Goal: Navigation & Orientation: Find specific page/section

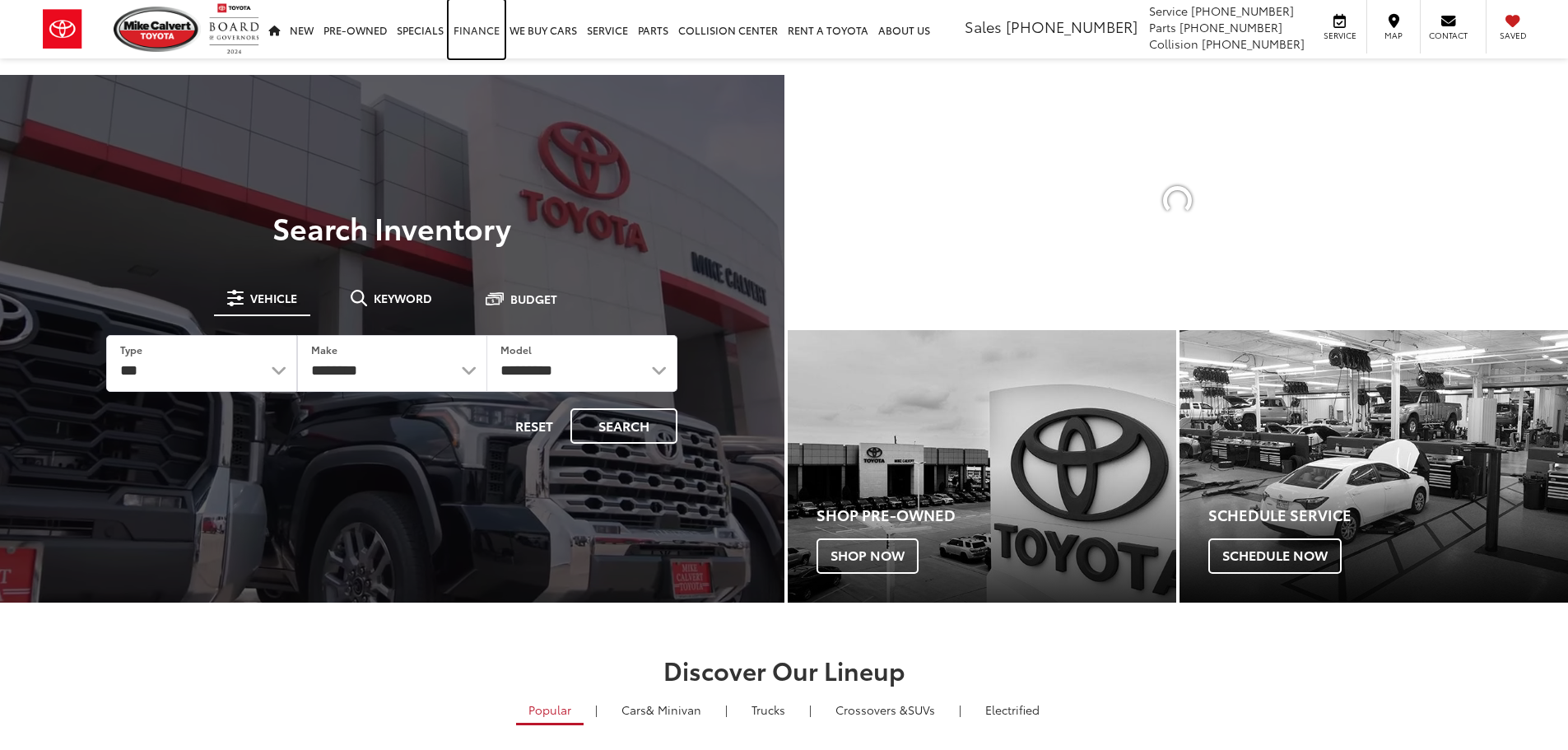
click at [484, 29] on link "Finance" at bounding box center [477, 29] width 56 height 59
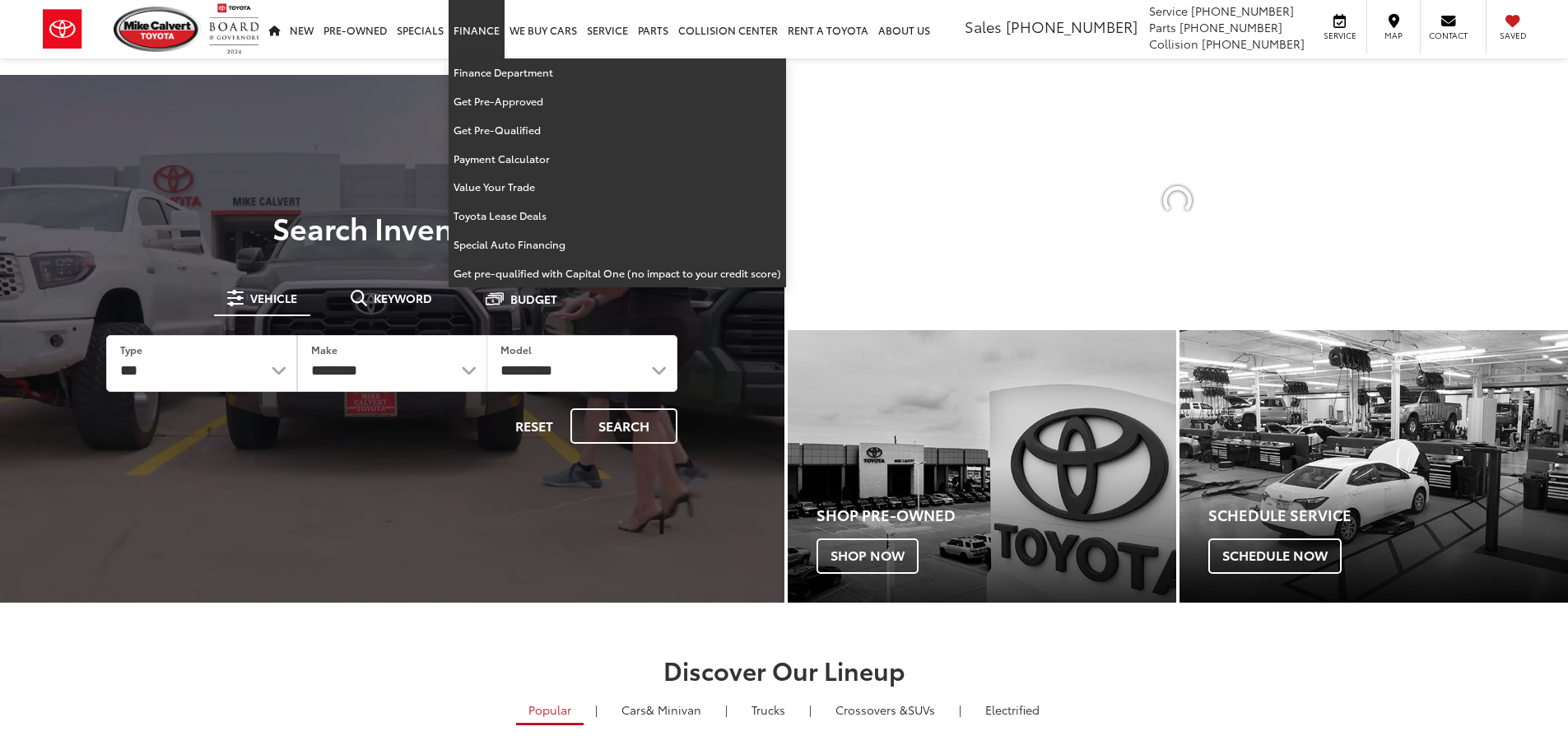
click at [477, 29] on link "Finance" at bounding box center [477, 29] width 56 height 59
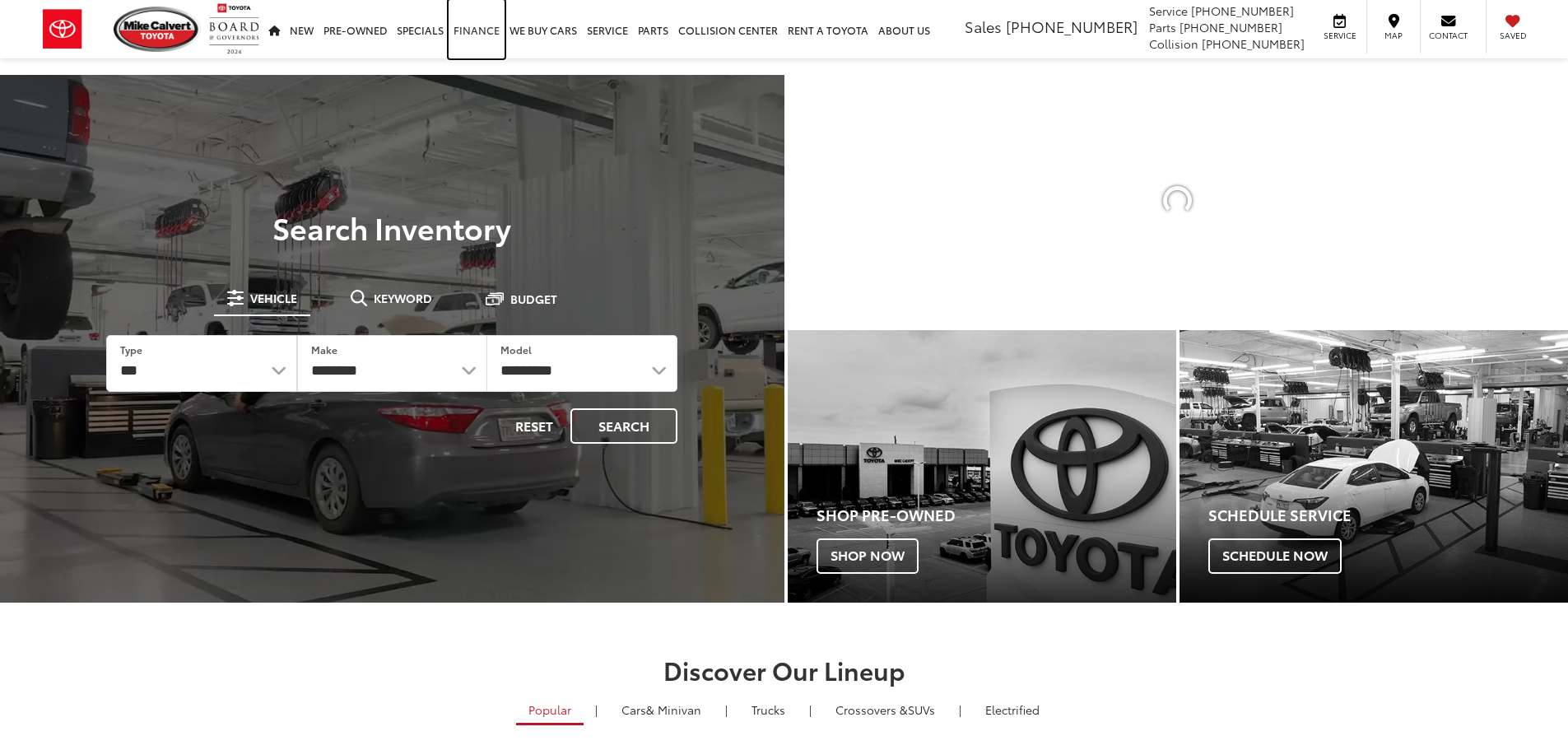
click at [475, 29] on link "Finance" at bounding box center [477, 29] width 56 height 59
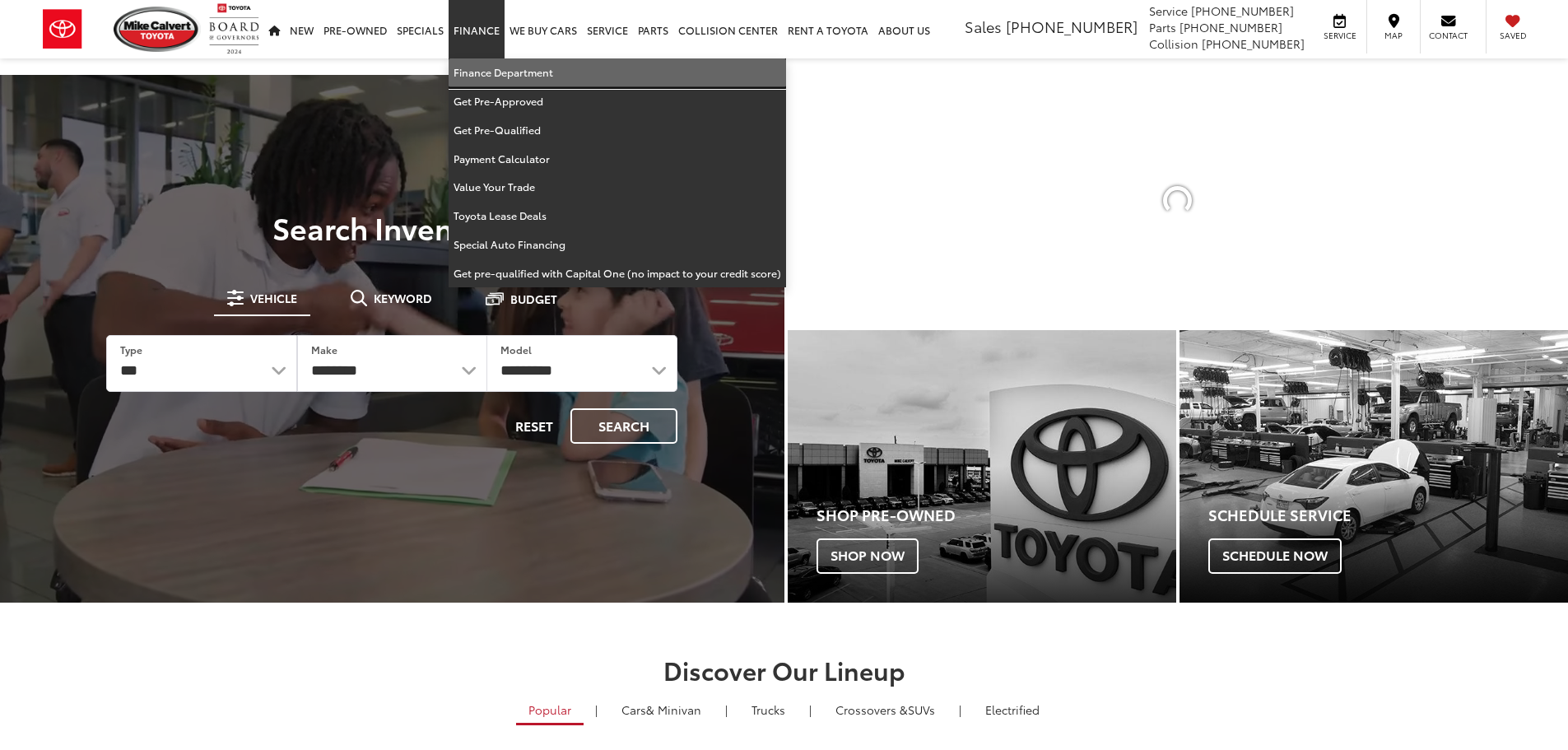
click at [480, 75] on link "Finance Department" at bounding box center [617, 73] width 338 height 29
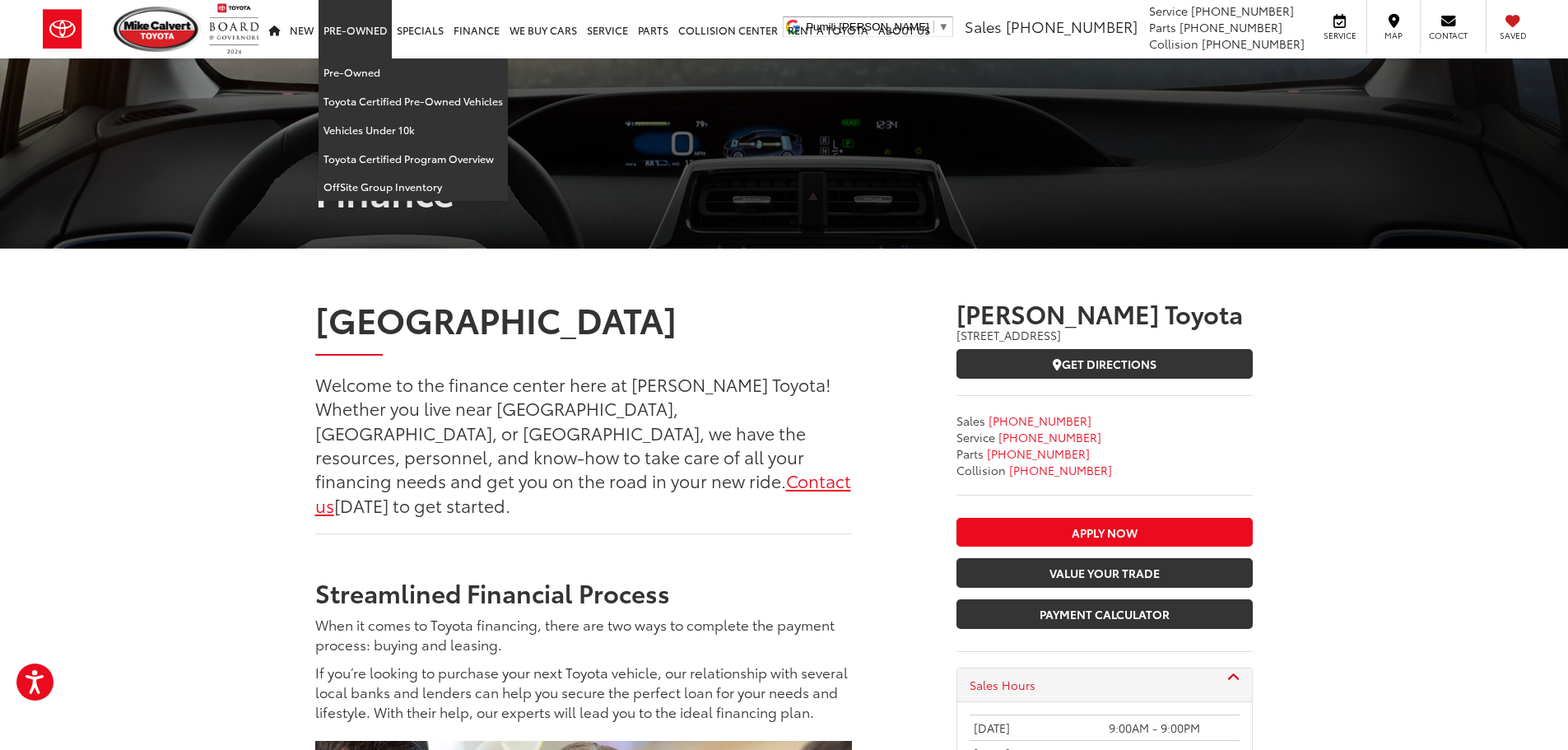
click at [359, 36] on link "Pre-Owned" at bounding box center [355, 29] width 73 height 59
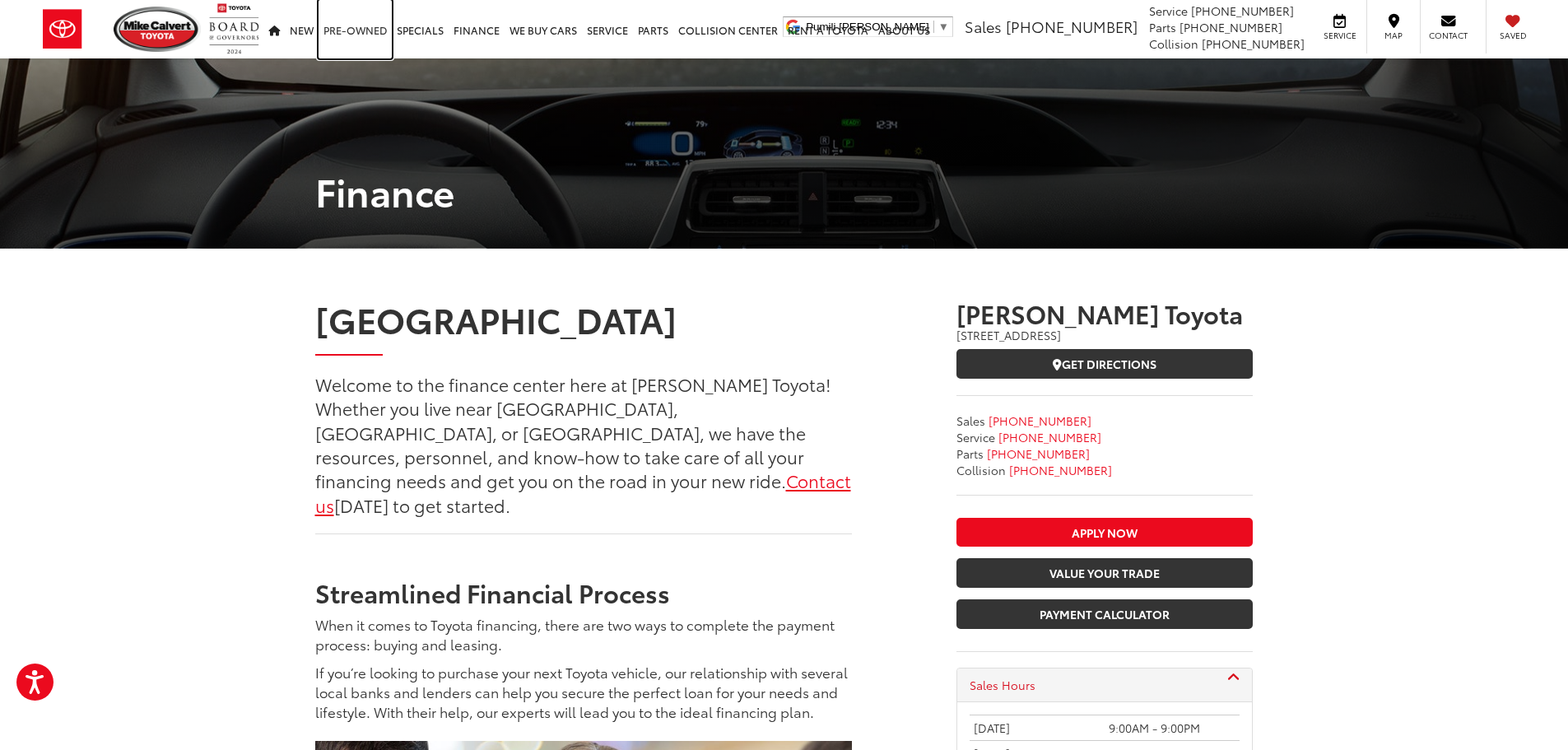
click at [359, 36] on link "Pre-Owned" at bounding box center [355, 29] width 73 height 59
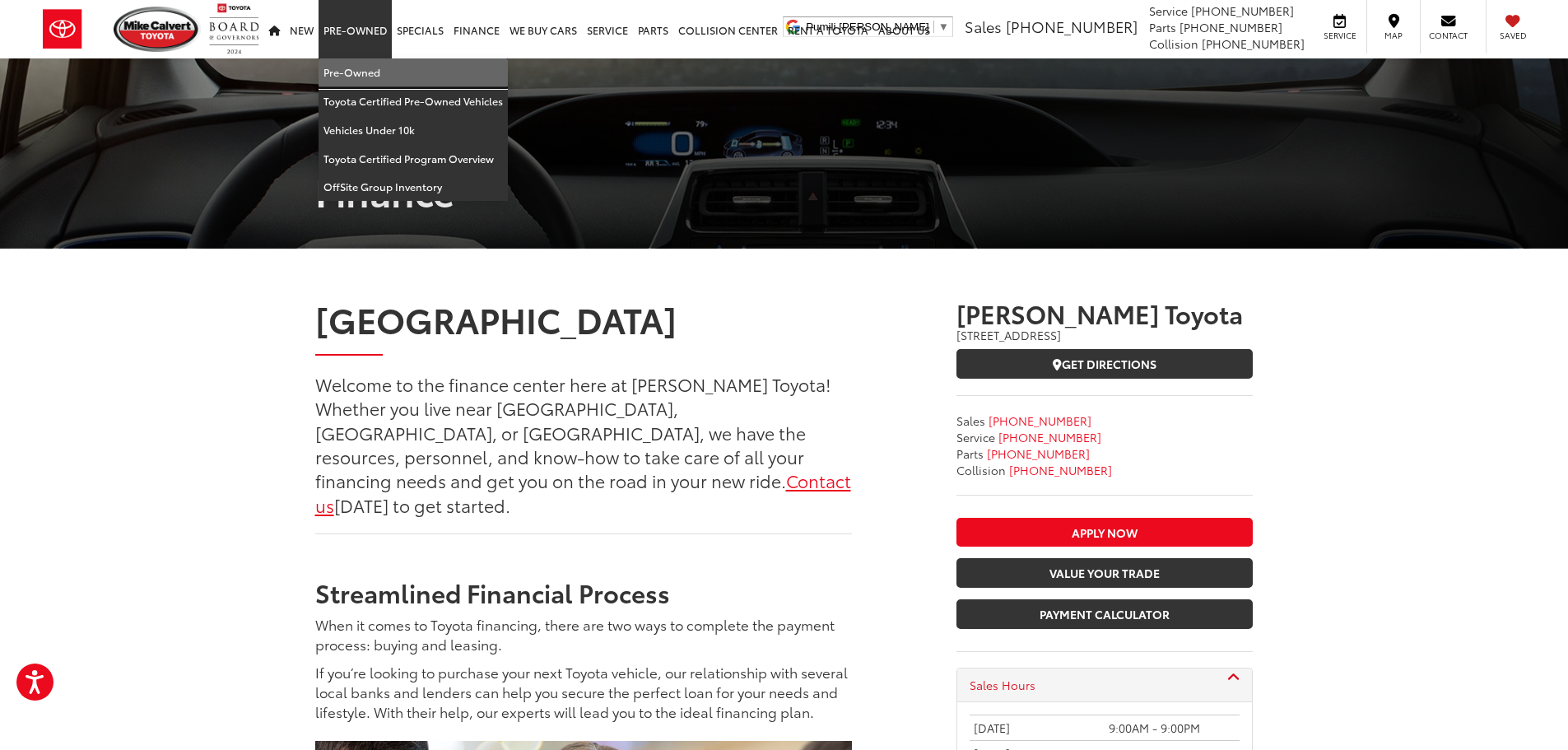
click at [358, 68] on link "Pre-Owned" at bounding box center [413, 73] width 189 height 29
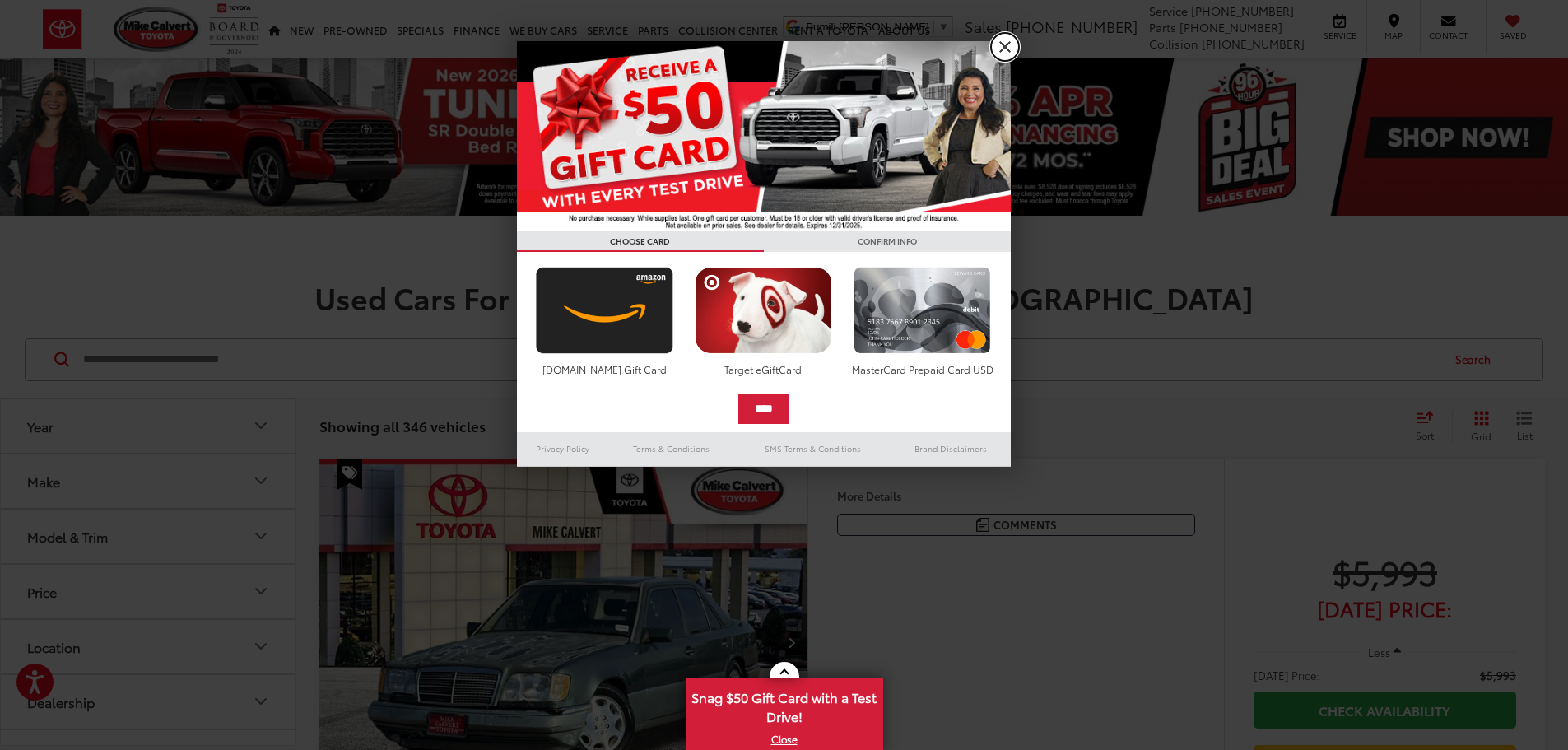
click at [1006, 52] on link "X" at bounding box center [1005, 47] width 28 height 28
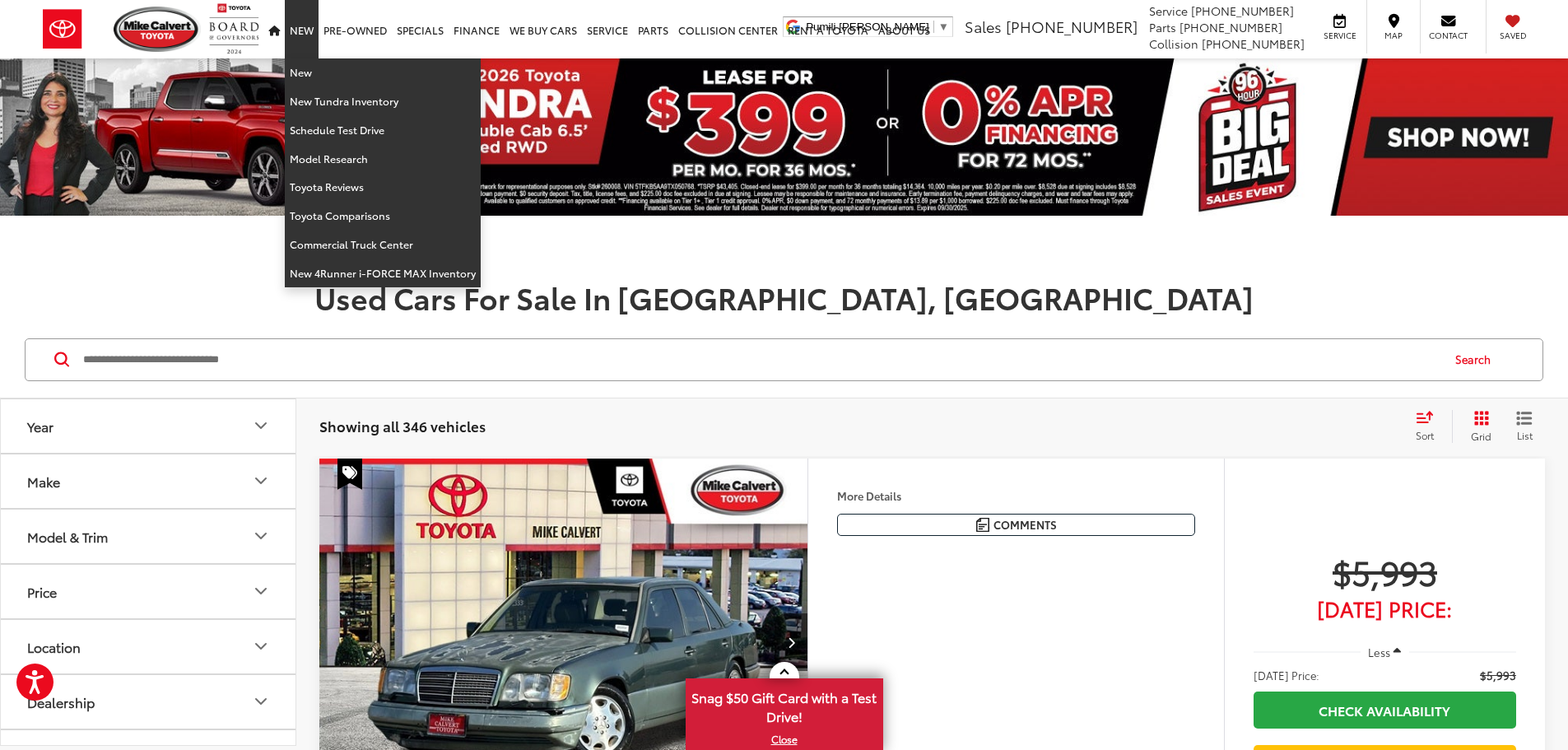
click at [305, 32] on link "New" at bounding box center [301, 29] width 34 height 59
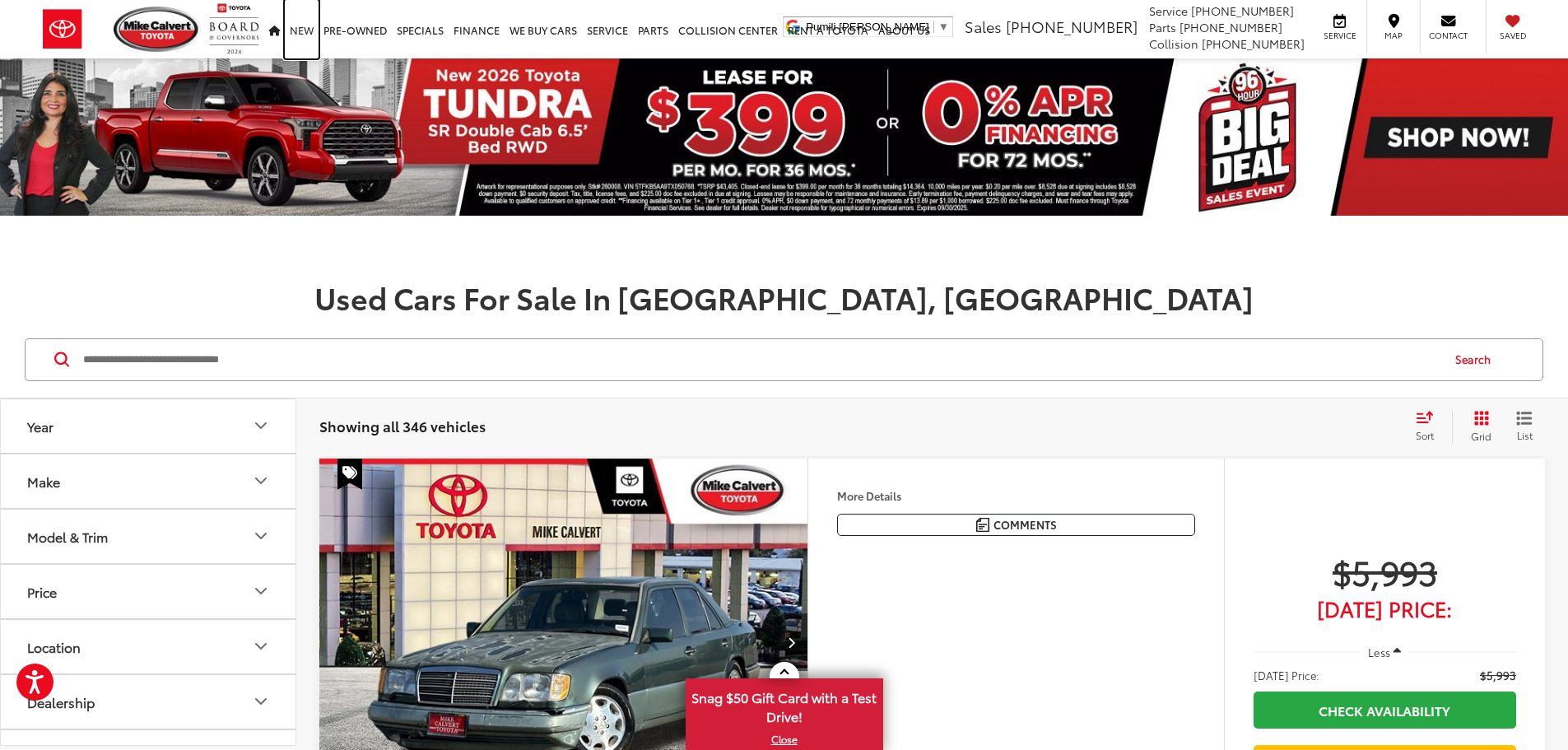
click at [305, 32] on link "New" at bounding box center [301, 29] width 34 height 59
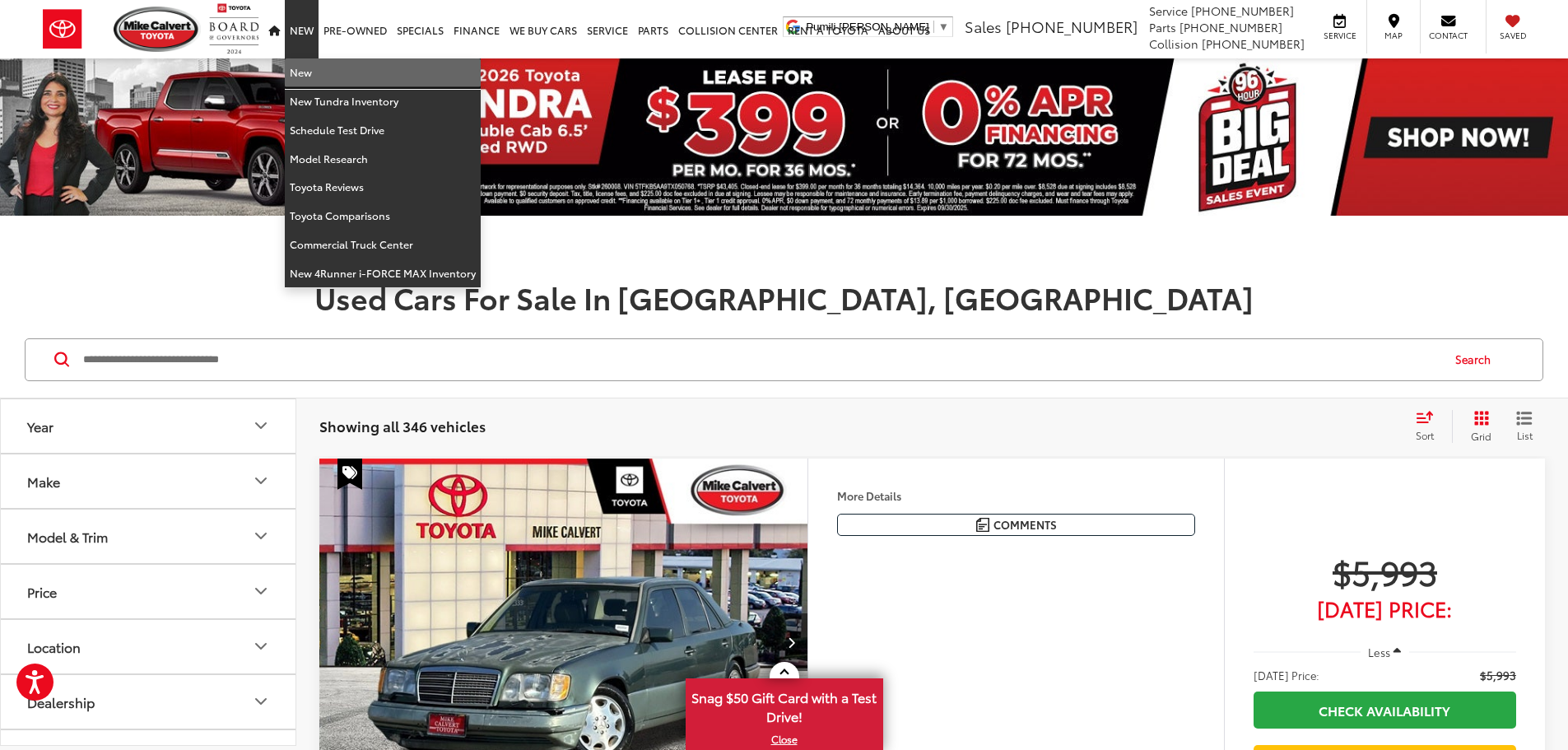
click at [308, 81] on link "New" at bounding box center [382, 73] width 196 height 29
